Goal: Find contact information: Find contact information

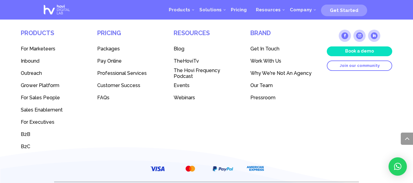
scroll to position [1742, 0]
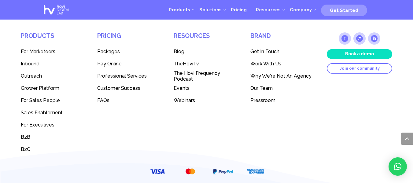
click at [256, 49] on span "Get In Touch" at bounding box center [264, 52] width 29 height 6
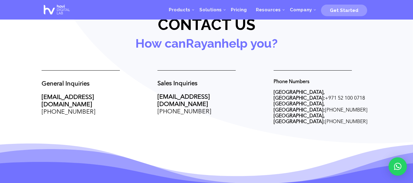
scroll to position [244, 0]
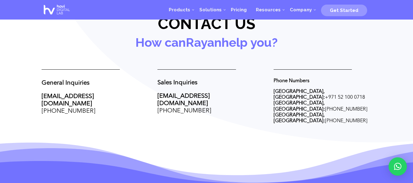
drag, startPoint x: 271, startPoint y: 90, endPoint x: 363, endPoint y: 112, distance: 94.7
click at [363, 112] on div "General Inquiries [EMAIL_ADDRESS][DOMAIN_NAME] [PHONE_NUMBER] Sales Inquiries […" at bounding box center [207, 96] width 330 height 71
click at [331, 114] on div "General Inquiries [EMAIL_ADDRESS][DOMAIN_NAME] [PHONE_NUMBER] Sales Inquiries […" at bounding box center [207, 96] width 330 height 71
click at [312, 109] on div "General Inquiries [EMAIL_ADDRESS][DOMAIN_NAME] [PHONE_NUMBER] Sales Inquiries […" at bounding box center [207, 96] width 330 height 71
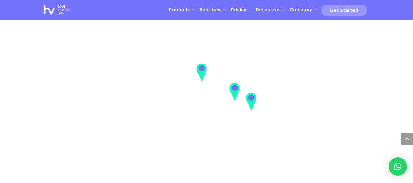
scroll to position [660, 0]
